Goal: Task Accomplishment & Management: Manage account settings

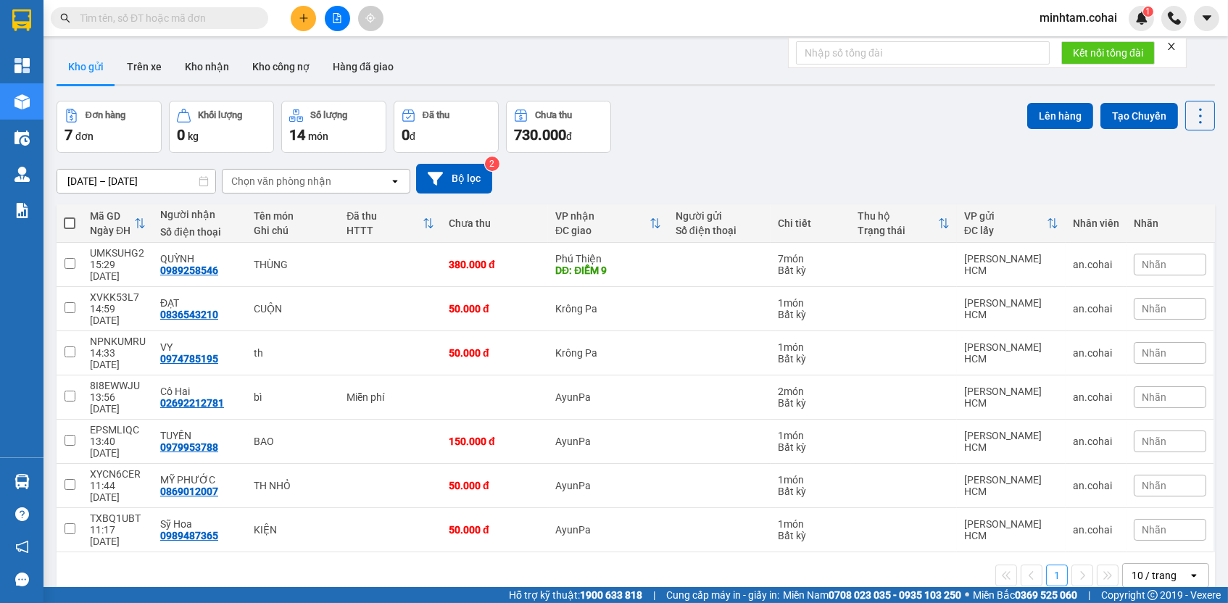
click at [206, 15] on input "text" at bounding box center [165, 18] width 171 height 16
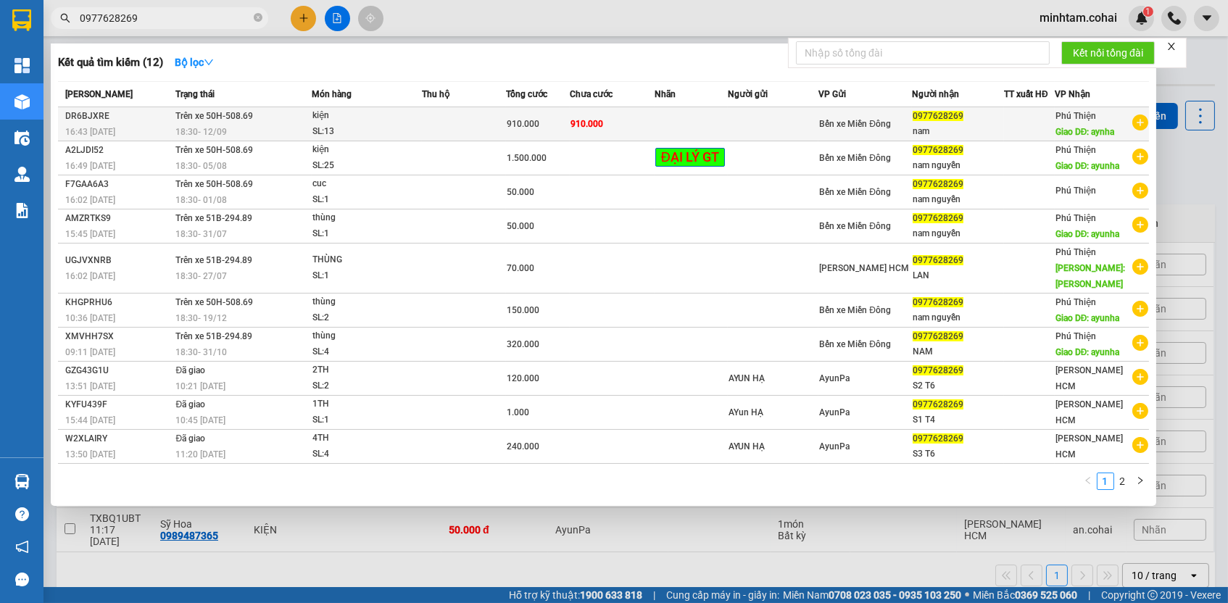
type input "0977628269"
click at [468, 120] on td at bounding box center [463, 124] width 83 height 34
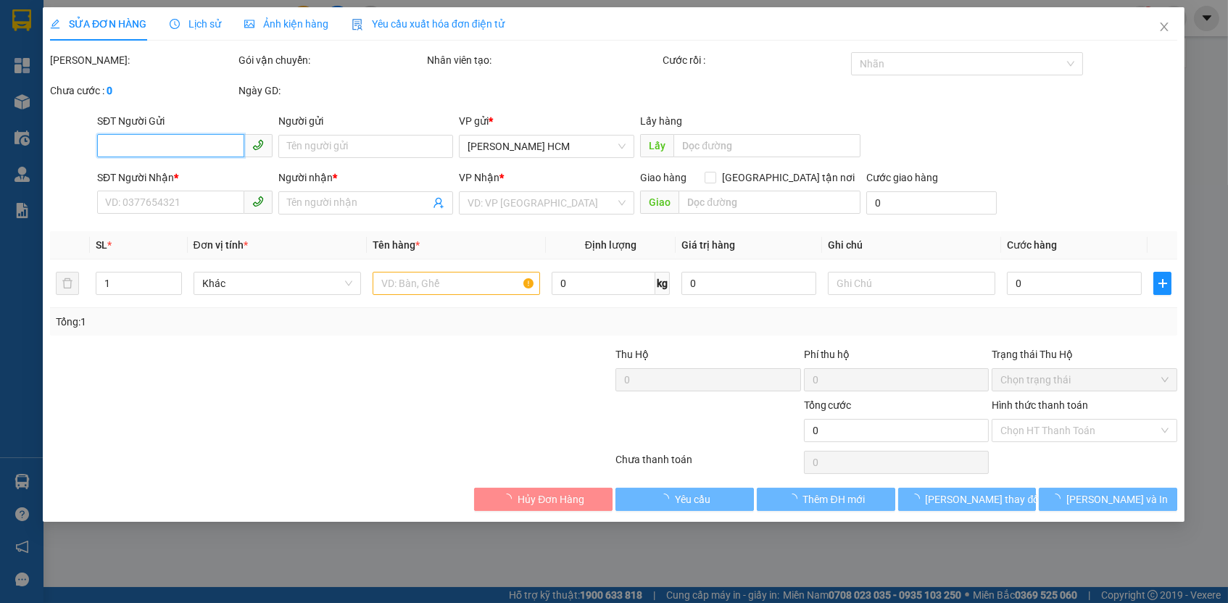
type input "0977628269"
type input "nam"
type input "aynha"
type input "910.000"
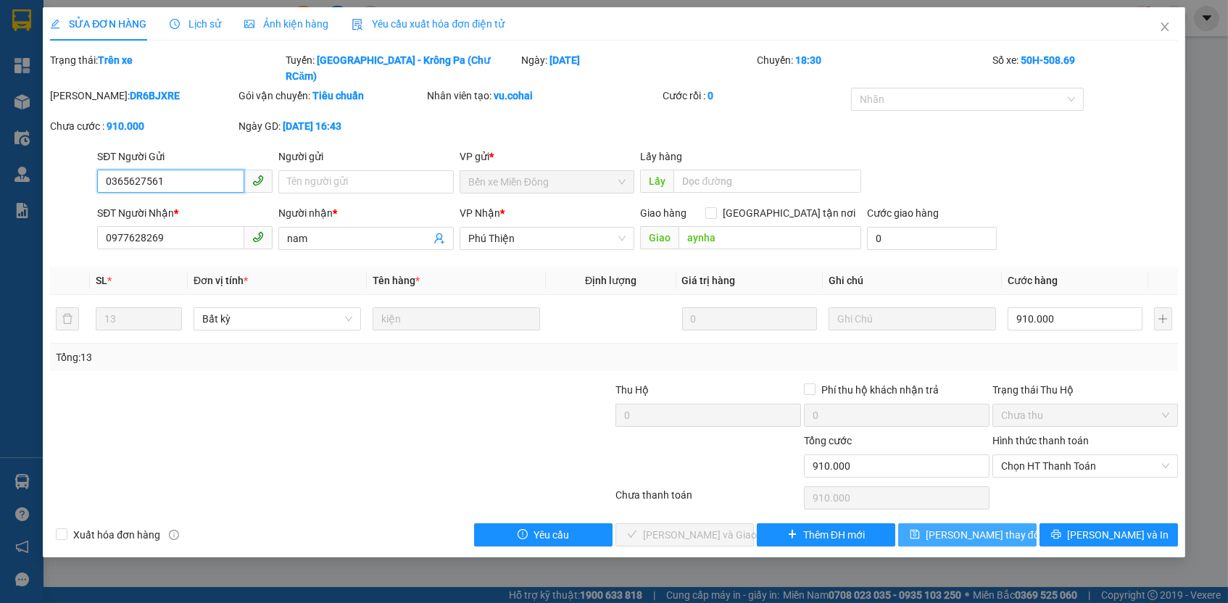
type input "0365627561"
click at [944, 523] on button "[PERSON_NAME] thay đổi" at bounding box center [967, 534] width 138 height 23
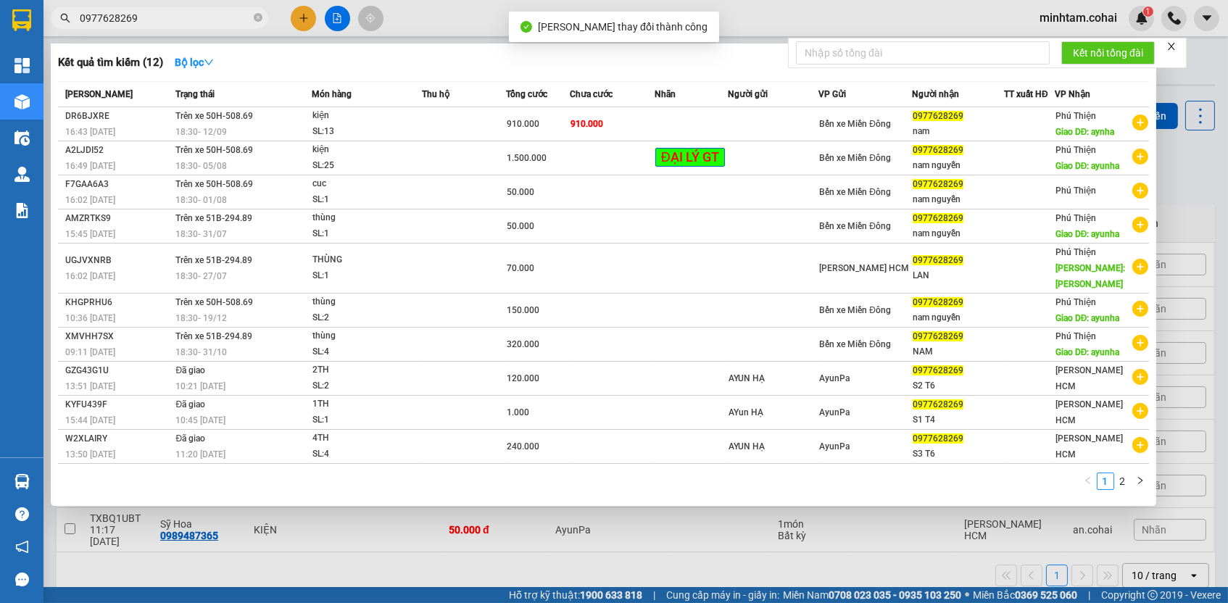
click at [226, 17] on input "0977628269" at bounding box center [165, 18] width 171 height 16
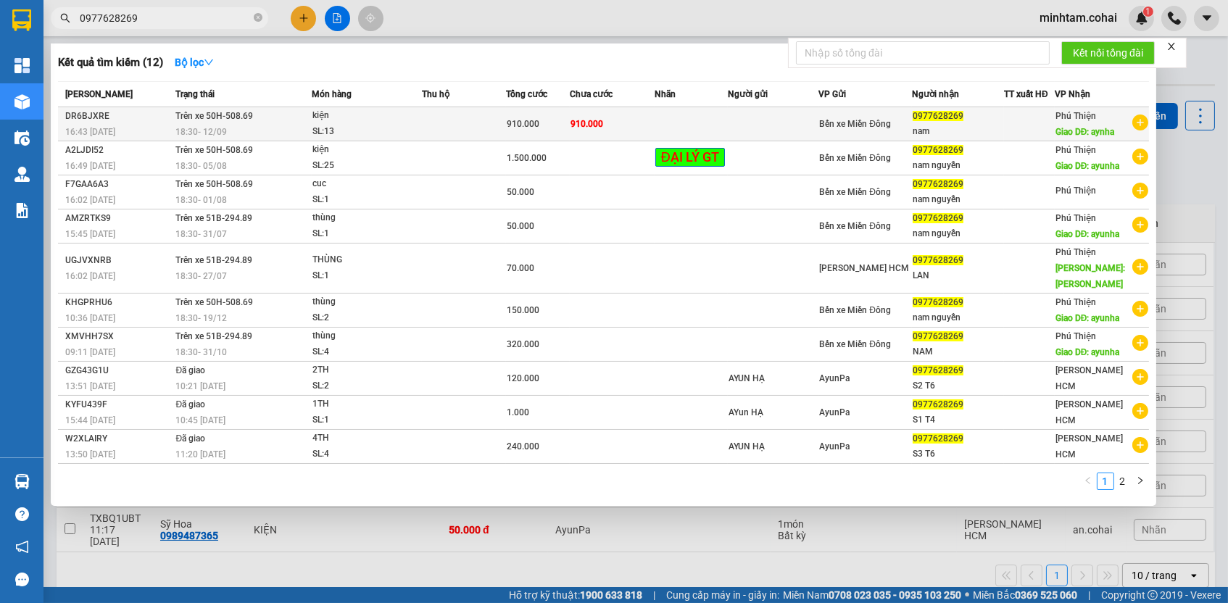
click at [412, 125] on div "SL: 13" at bounding box center [366, 132] width 109 height 16
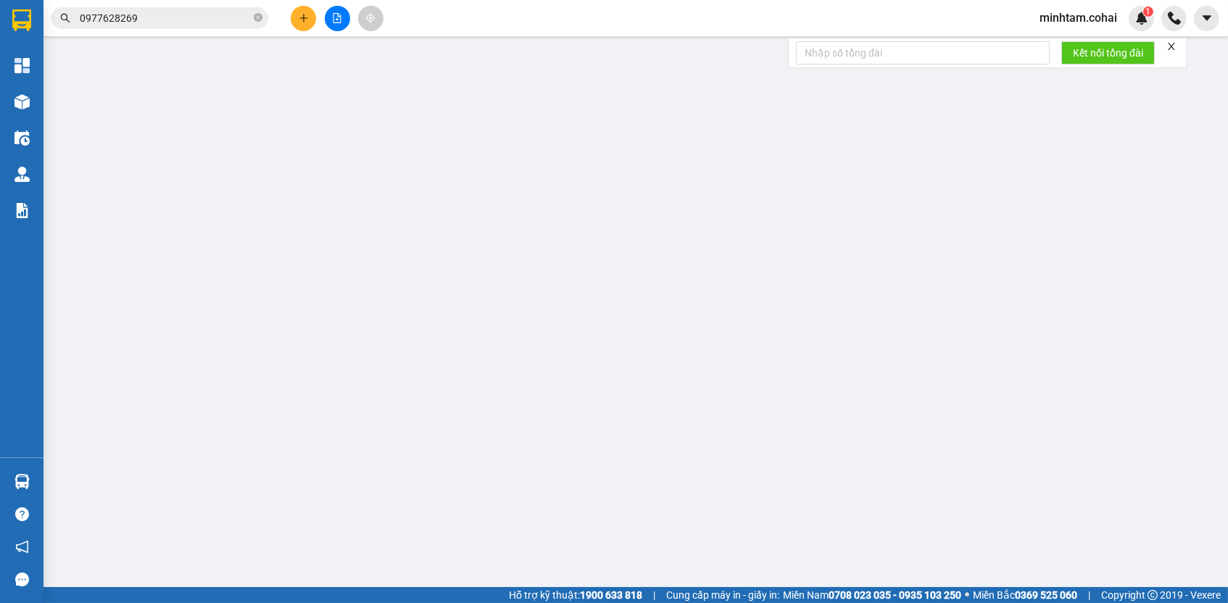
type input "0365627561"
type input "0977628269"
type input "nam"
type input "aynha"
type input "910.000"
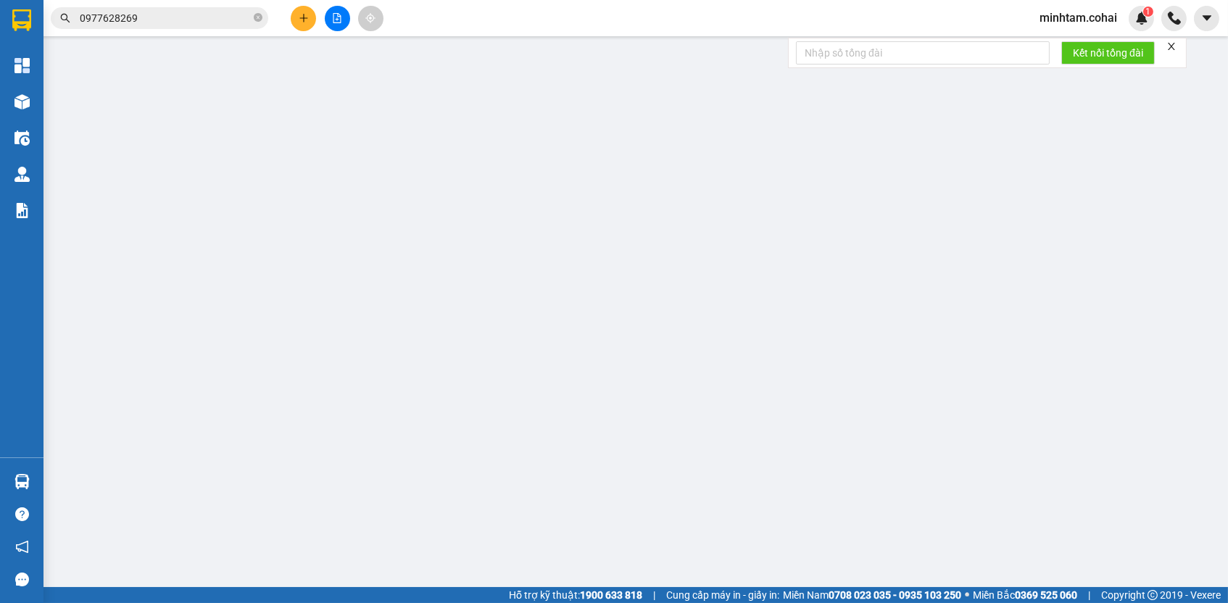
type input "910.000"
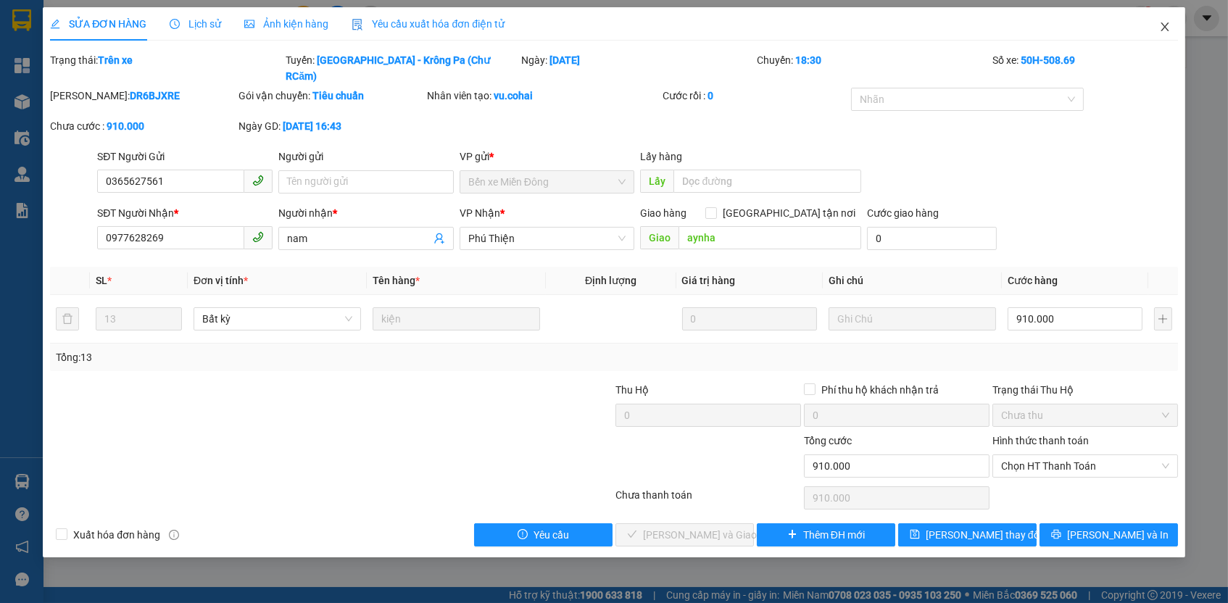
click at [1166, 23] on icon "close" at bounding box center [1165, 27] width 12 height 12
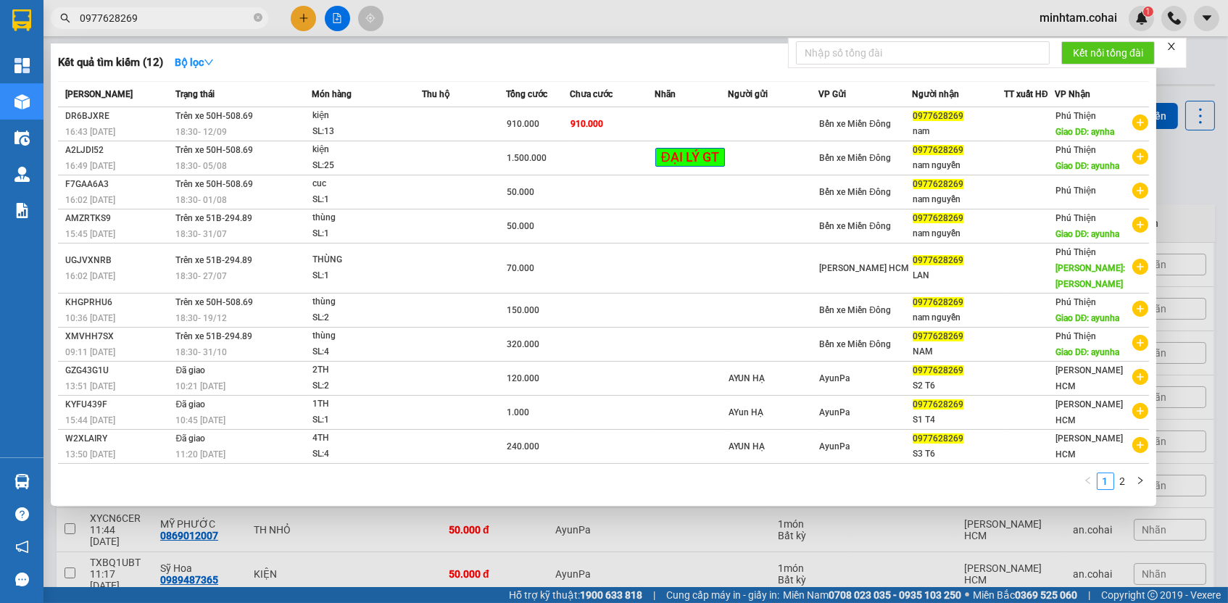
click at [219, 16] on input "0977628269" at bounding box center [165, 18] width 171 height 16
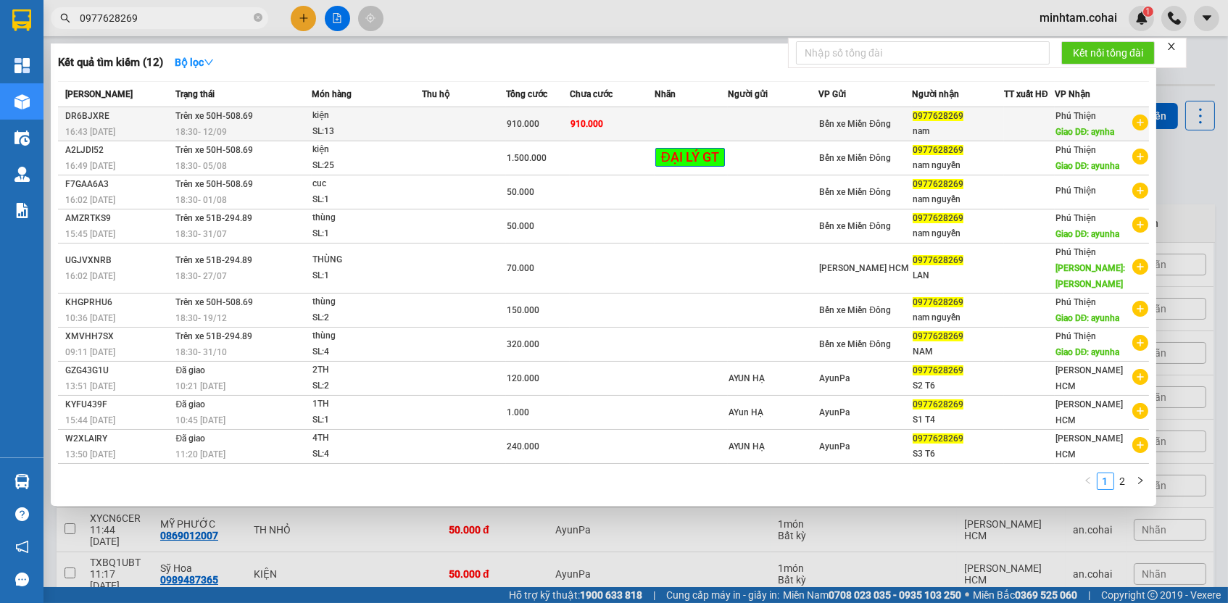
click at [490, 120] on td at bounding box center [463, 124] width 83 height 34
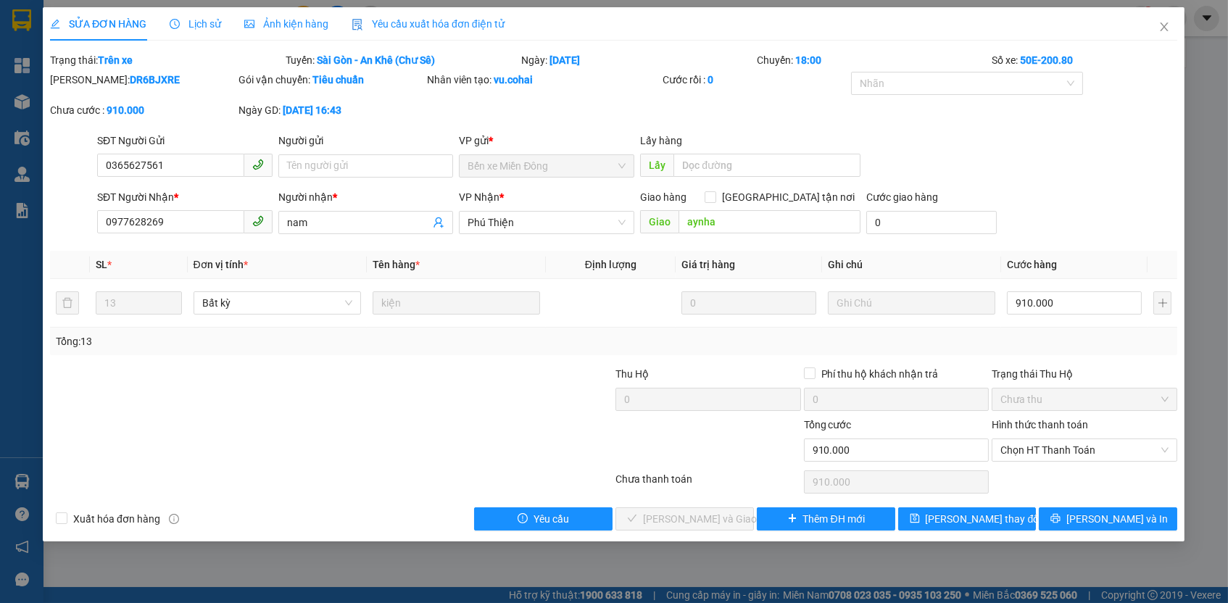
type input "0365627561"
type input "0977628269"
type input "nam"
type input "aynha"
type input "910.000"
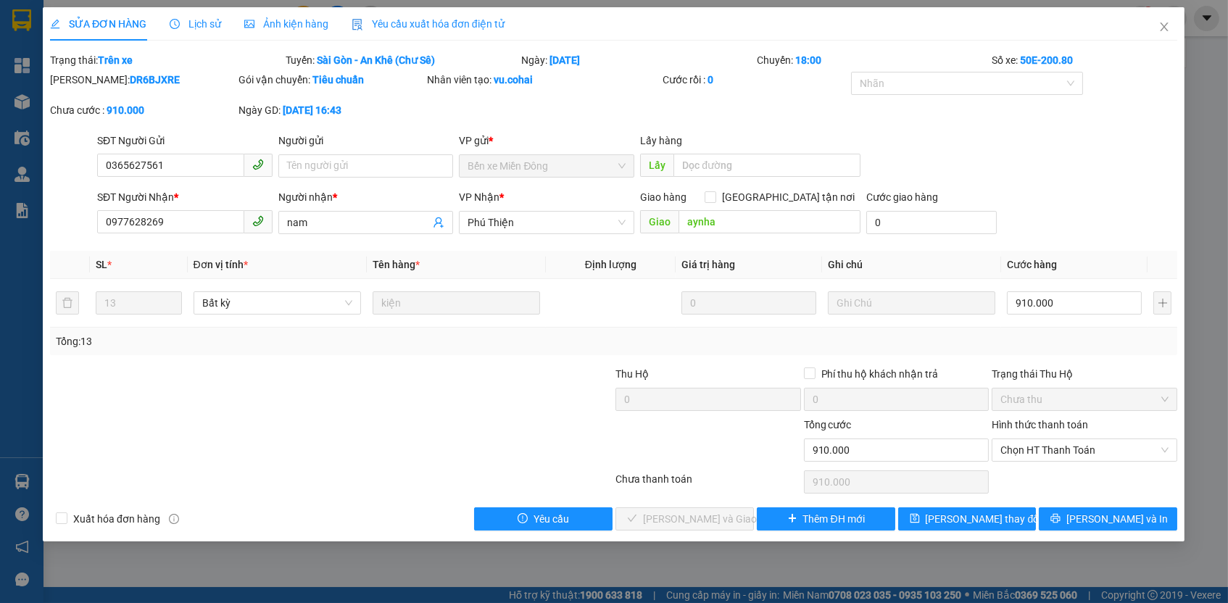
type input "910.000"
